Goal: Transaction & Acquisition: Purchase product/service

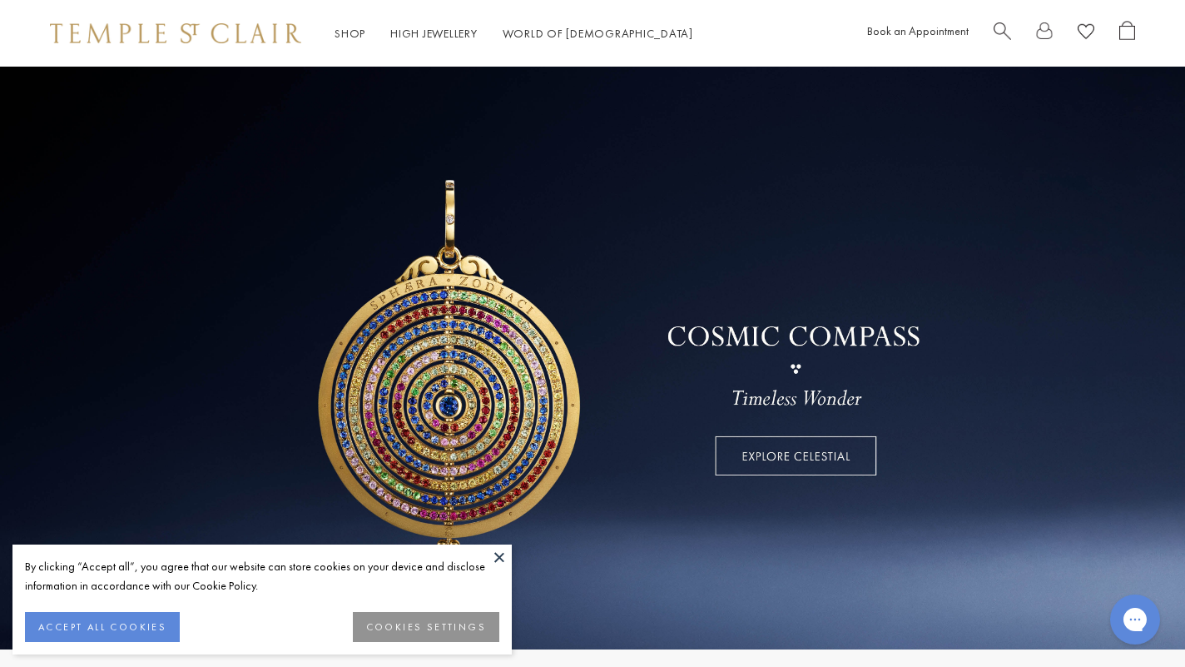
click at [499, 554] on button at bounding box center [499, 556] width 25 height 25
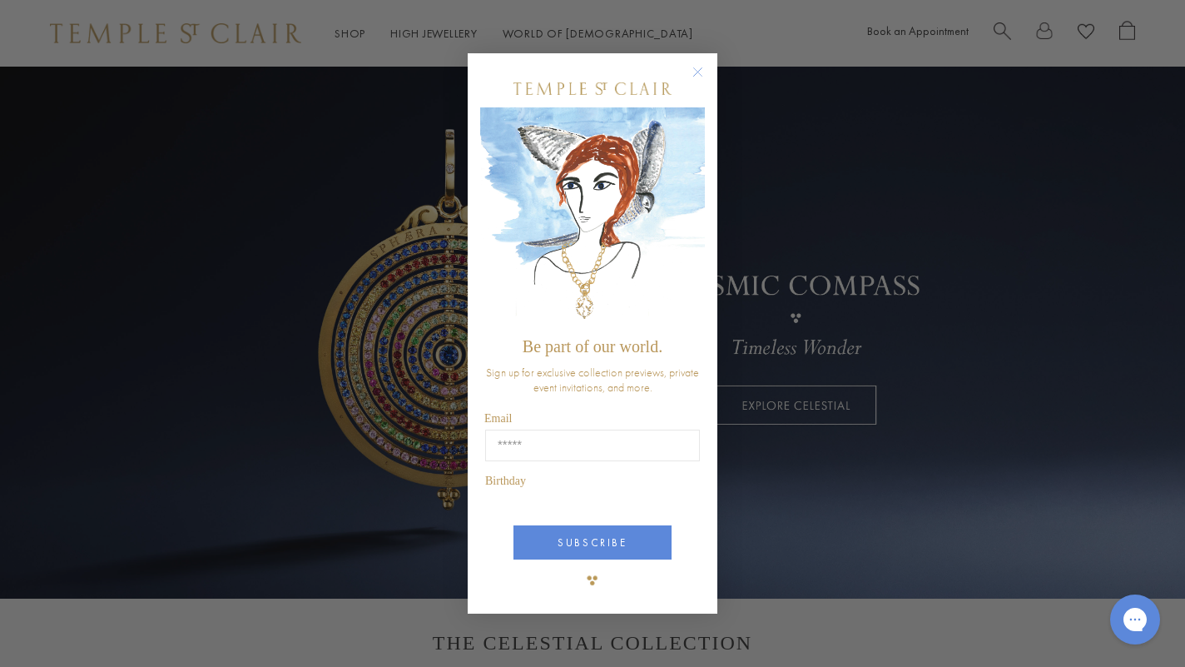
scroll to position [59, 0]
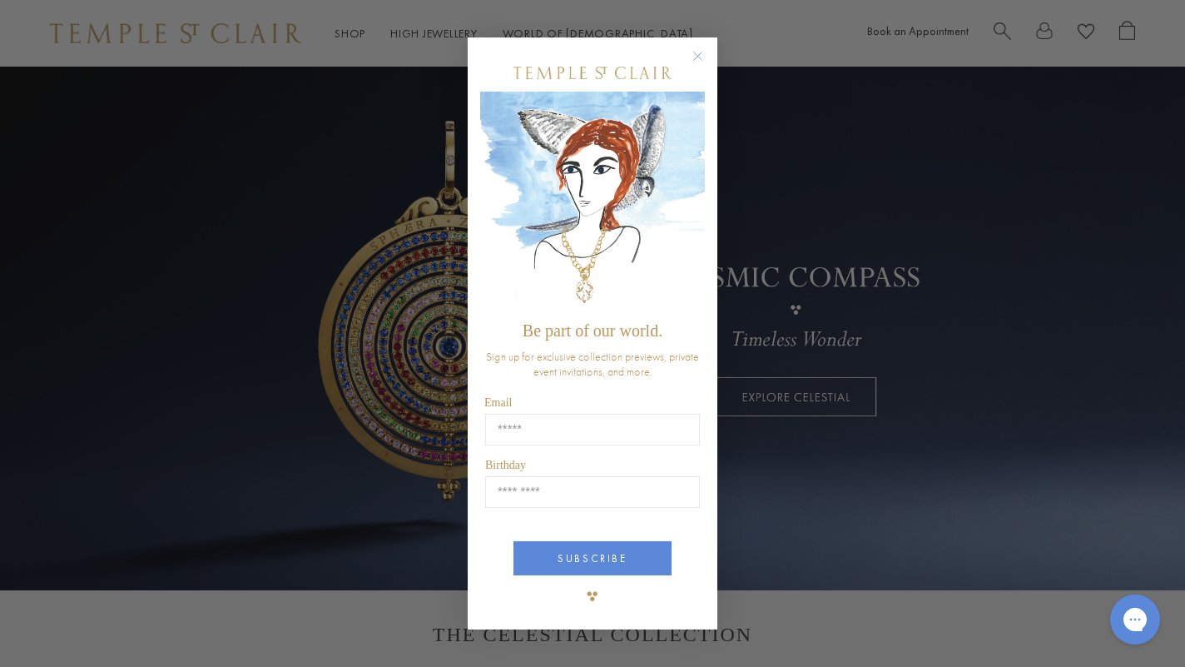
click at [697, 59] on circle "Close dialog" at bounding box center [698, 56] width 20 height 20
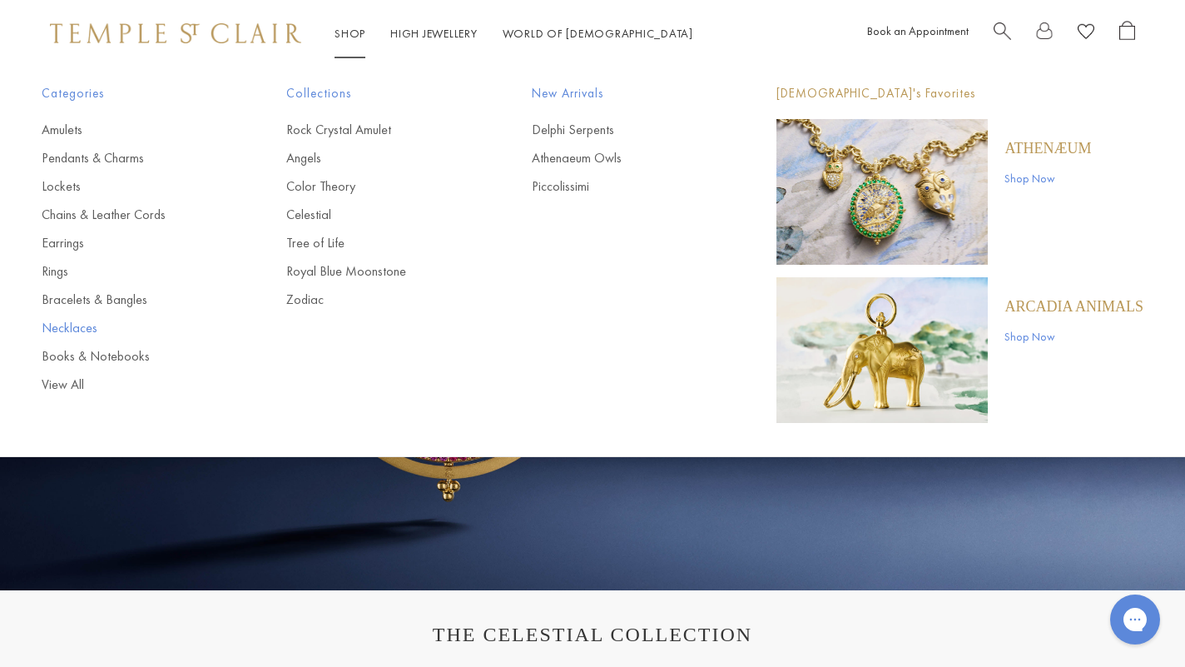
click at [52, 331] on link "Necklaces" at bounding box center [131, 328] width 178 height 18
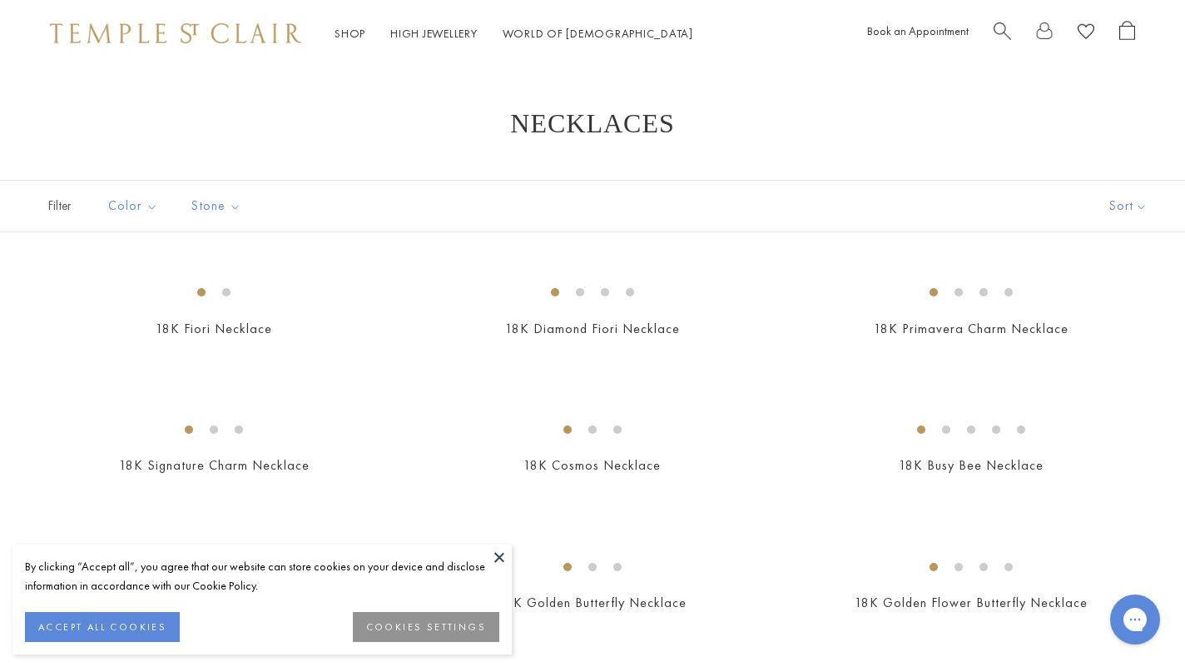
click at [497, 557] on button at bounding box center [499, 556] width 25 height 25
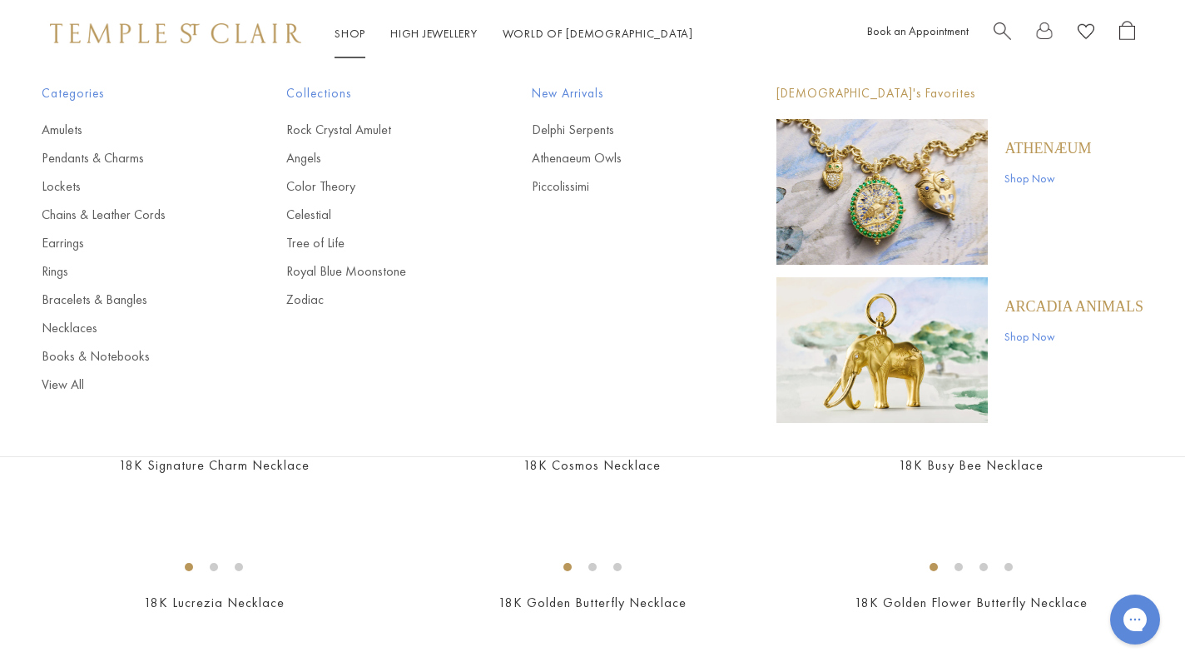
click at [349, 26] on link "Shop Shop" at bounding box center [350, 33] width 31 height 15
click at [882, 198] on img "Main navigation" at bounding box center [882, 192] width 211 height 146
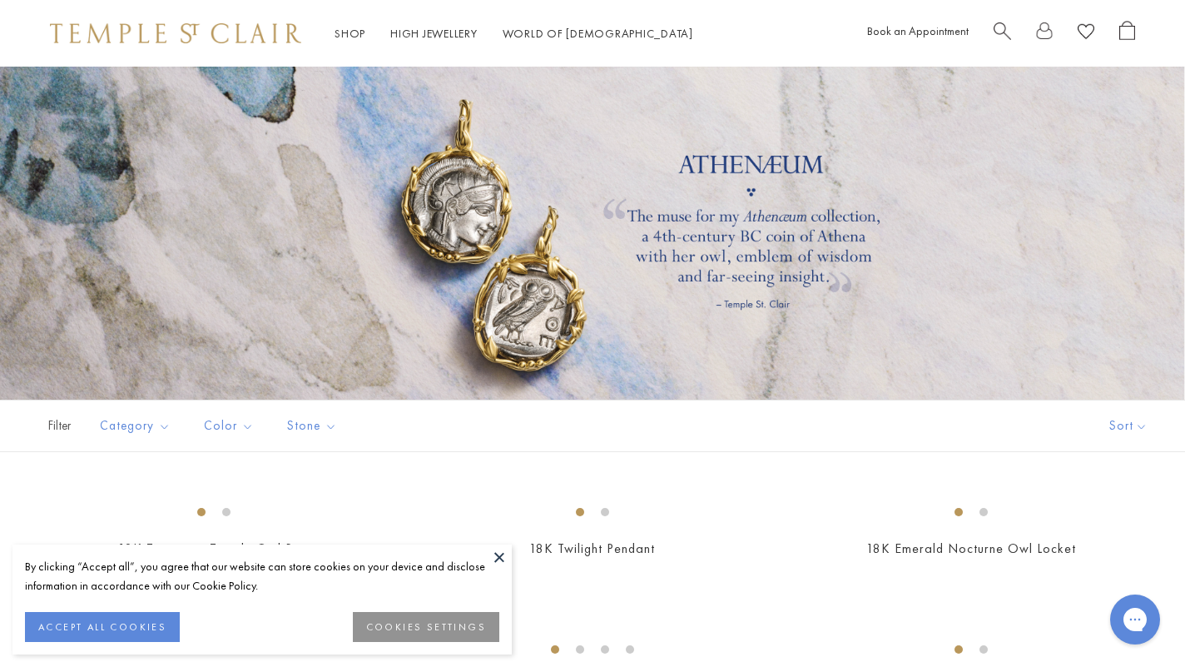
click at [496, 550] on button at bounding box center [499, 556] width 25 height 25
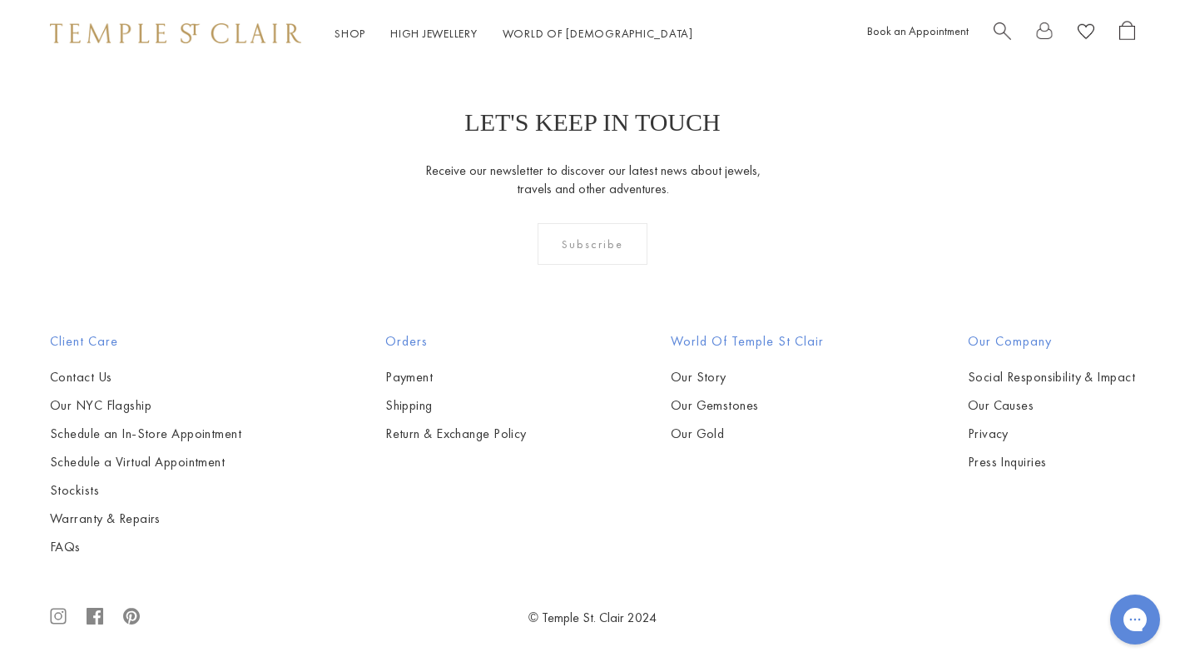
scroll to position [1401, 0]
click at [998, 28] on span "Search" at bounding box center [1002, 29] width 17 height 17
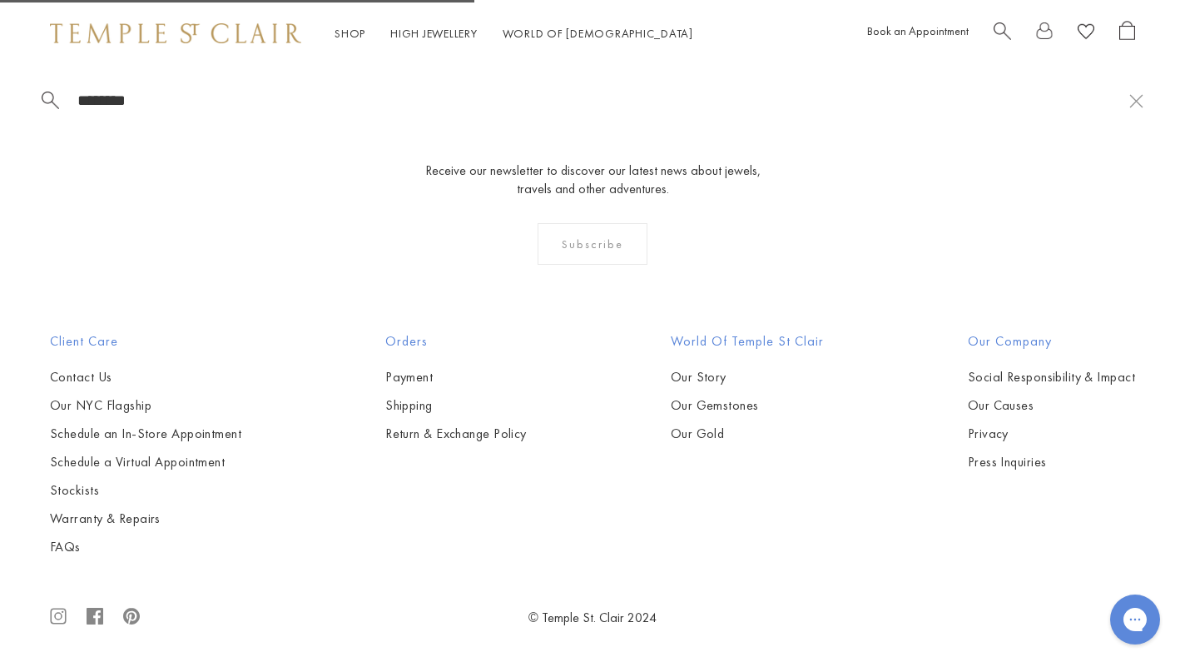
type input "*********"
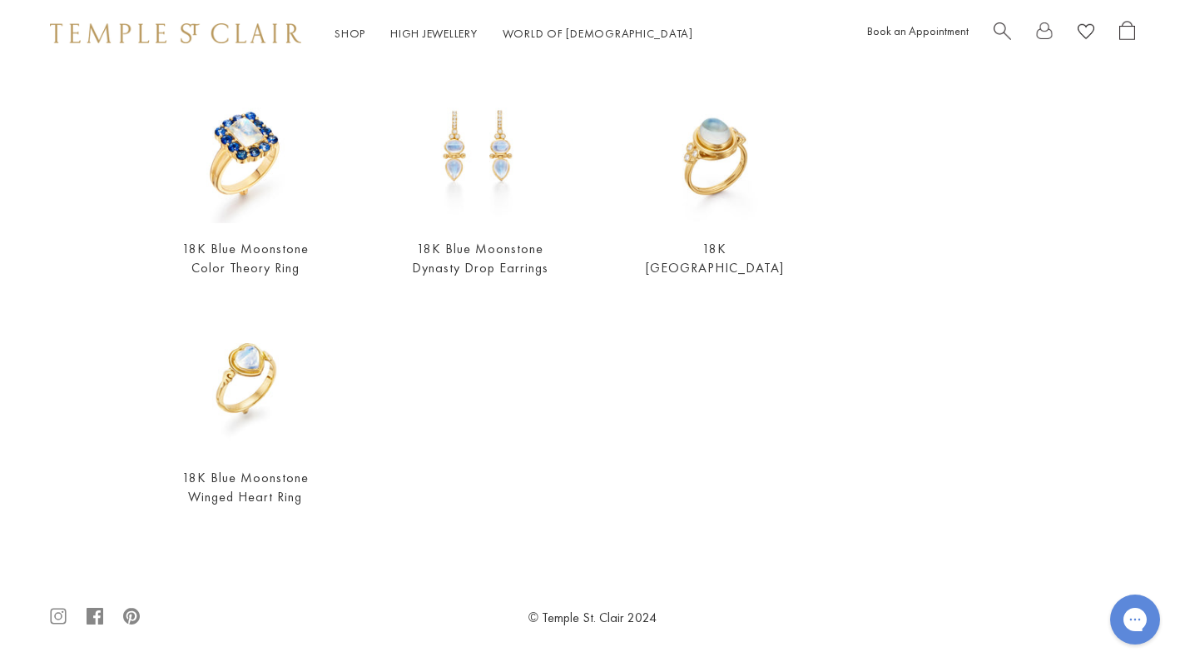
scroll to position [614, 0]
